Goal: Navigation & Orientation: Find specific page/section

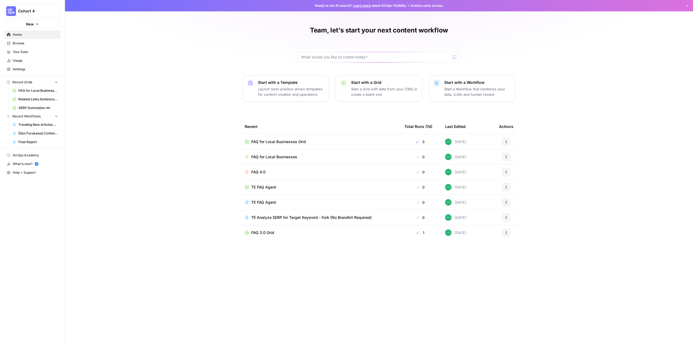
click at [24, 44] on span "Browse" at bounding box center [35, 43] width 45 height 5
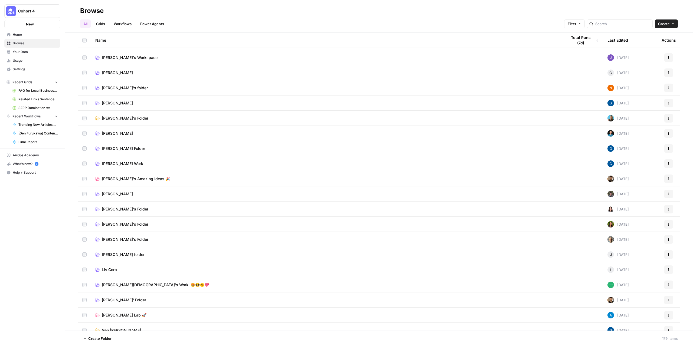
scroll to position [162, 0]
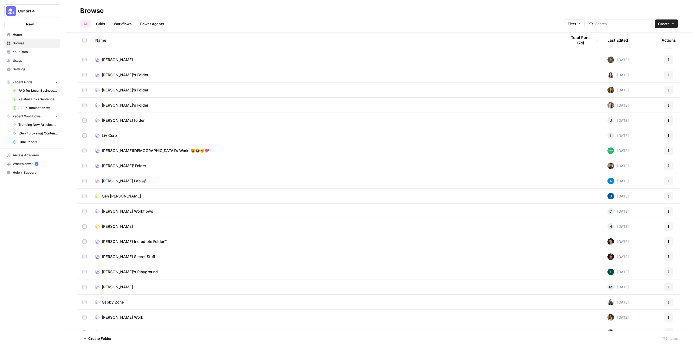
click at [119, 150] on span "[PERSON_NAME][DEMOGRAPHIC_DATA]'s Work! 🤩🤓🌞💖" at bounding box center [155, 150] width 107 height 5
